Goal: Task Accomplishment & Management: Manage account settings

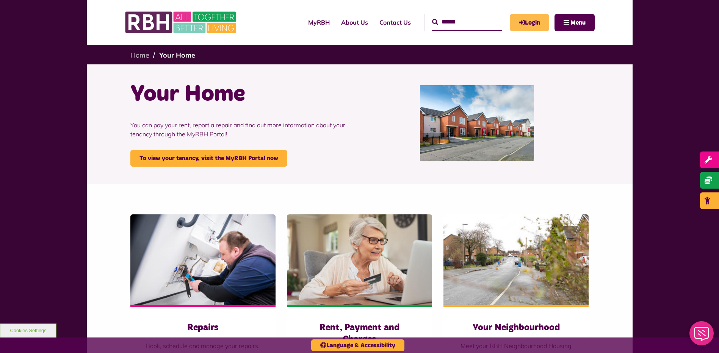
click at [524, 23] on link "Login" at bounding box center [529, 22] width 39 height 17
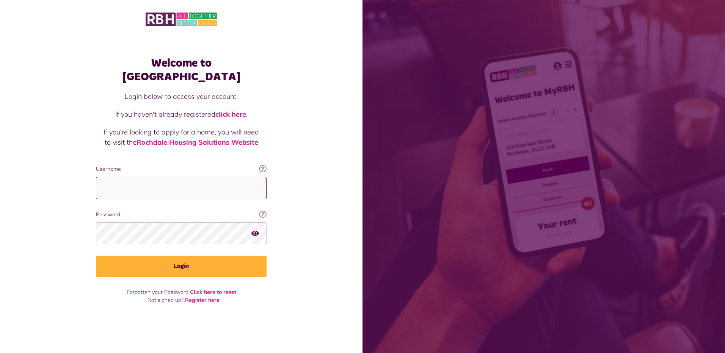
type input "**********"
click at [254, 230] on icon "button" at bounding box center [255, 233] width 8 height 7
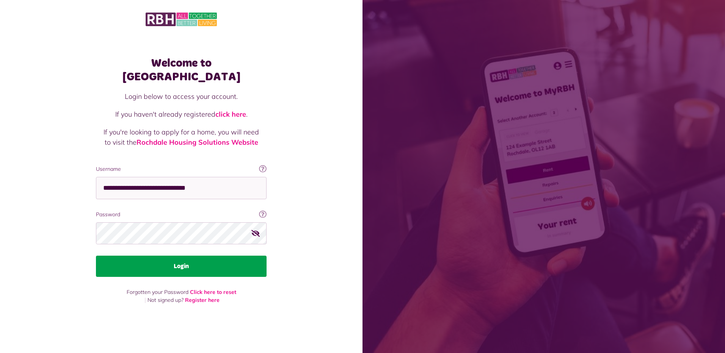
click at [184, 260] on button "Login" at bounding box center [181, 266] width 171 height 21
click at [180, 261] on button "Login" at bounding box center [181, 266] width 171 height 21
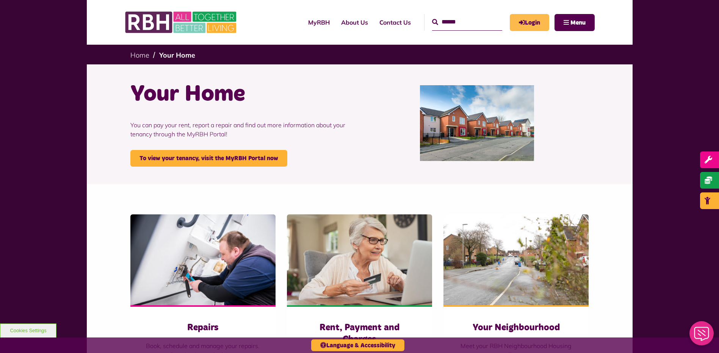
click at [536, 17] on link "Login" at bounding box center [529, 22] width 39 height 17
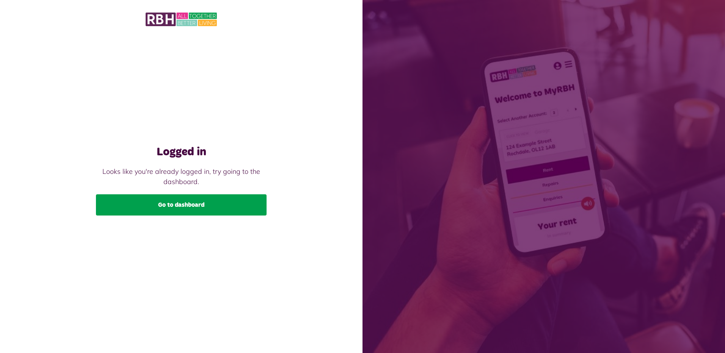
click at [195, 204] on link "Go to dashboard" at bounding box center [181, 205] width 171 height 21
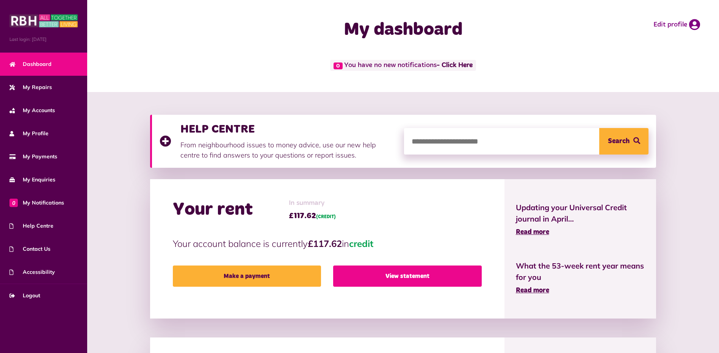
click at [410, 276] on link "View statement" at bounding box center [407, 276] width 148 height 21
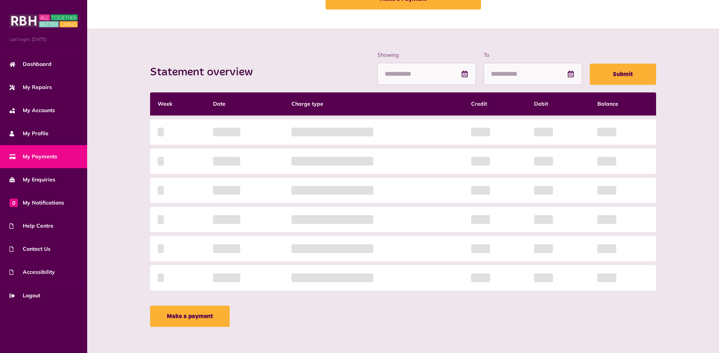
scroll to position [63, 0]
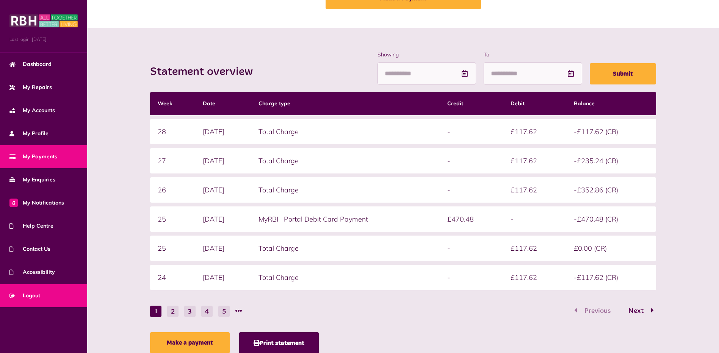
click at [31, 297] on span "Logout" at bounding box center [24, 296] width 31 height 8
